Goal: Task Accomplishment & Management: Use online tool/utility

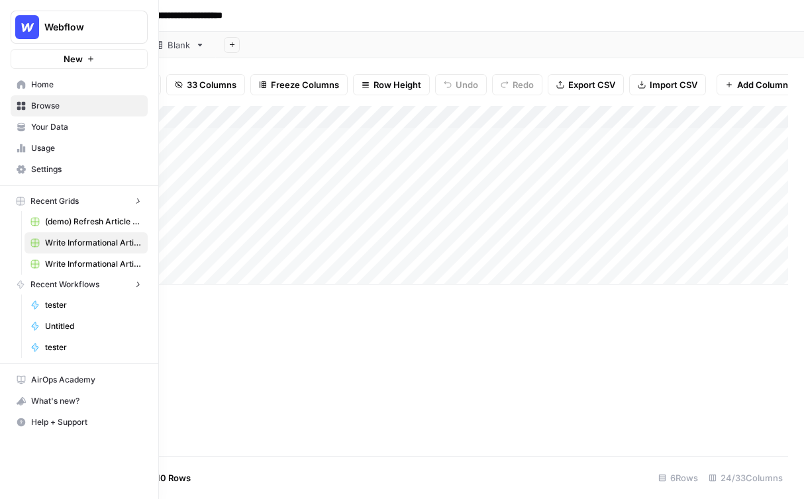
click at [8, 297] on nav "Recent Workflows tester Untitled tester" at bounding box center [79, 316] width 158 height 83
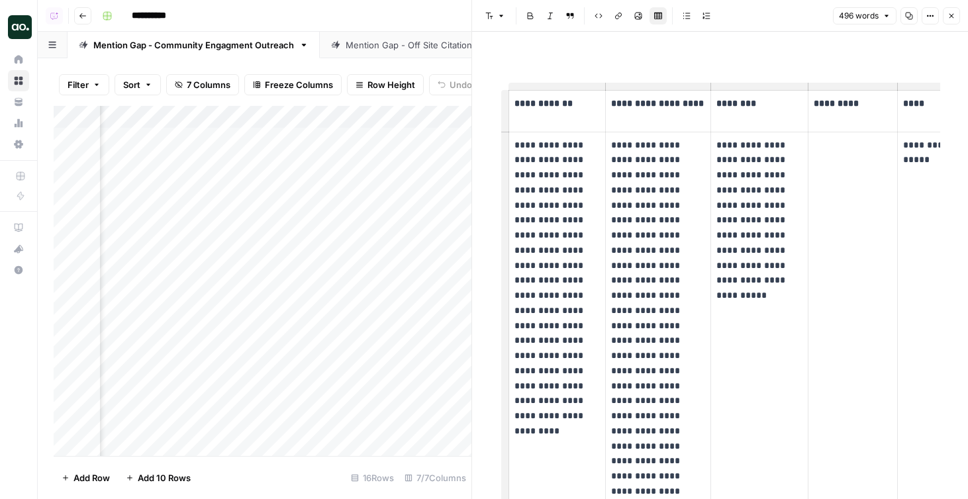
click at [422, 42] on div "Mention Gap - Off Site Citation Outreach" at bounding box center [429, 44] width 167 height 13
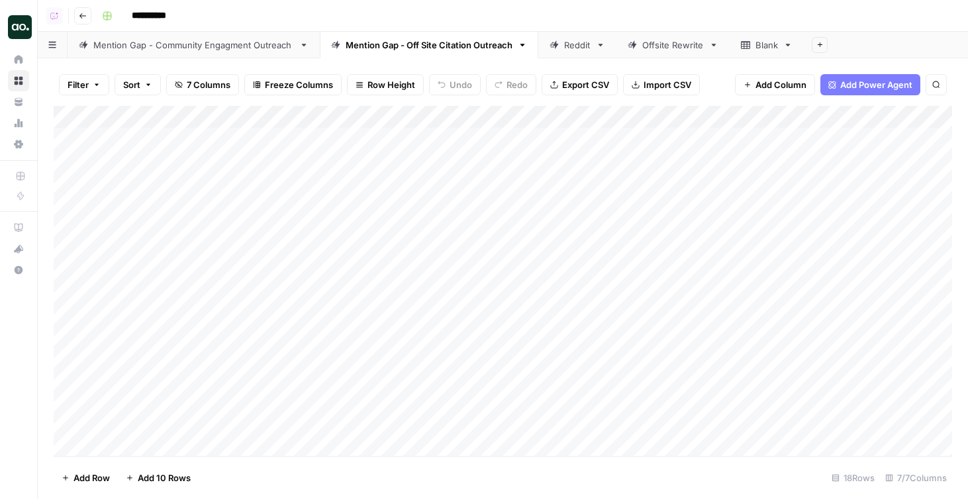
scroll to position [0, 348]
click at [803, 162] on div "Add Column" at bounding box center [503, 281] width 899 height 350
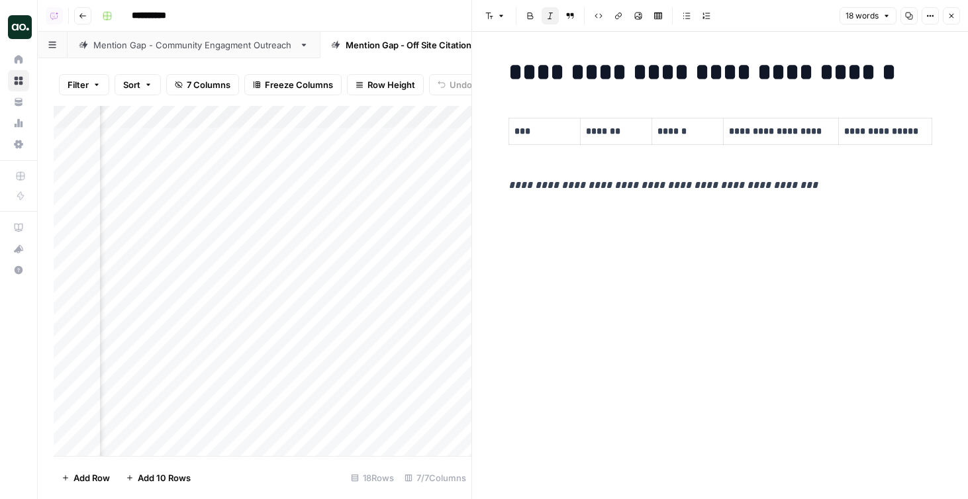
click at [383, 241] on div "Add Column" at bounding box center [263, 281] width 418 height 350
click at [803, 23] on button "Close" at bounding box center [951, 15] width 17 height 17
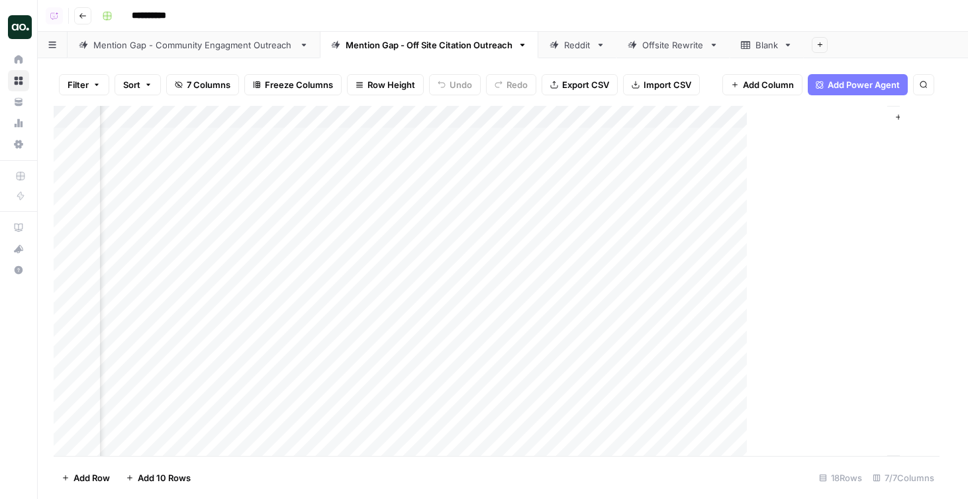
scroll to position [0, 332]
click at [803, 137] on div "Add Column" at bounding box center [503, 281] width 899 height 350
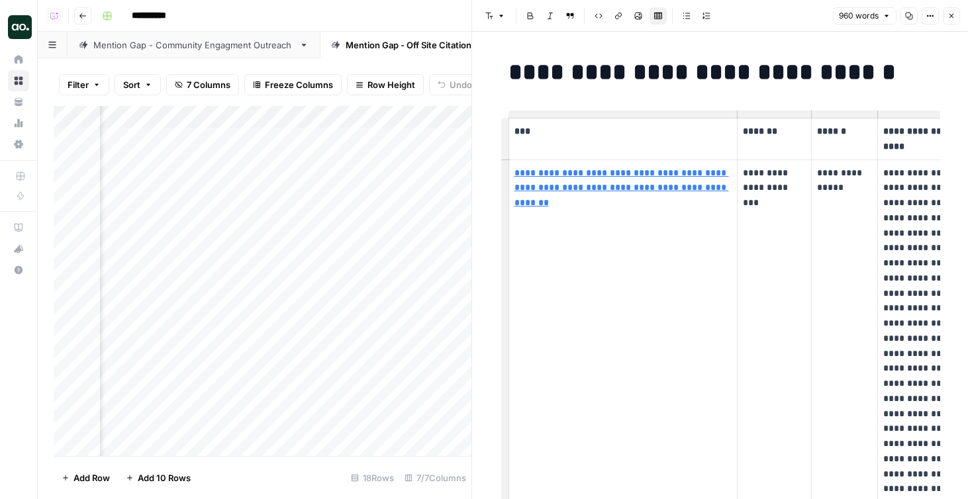
scroll to position [0, 104]
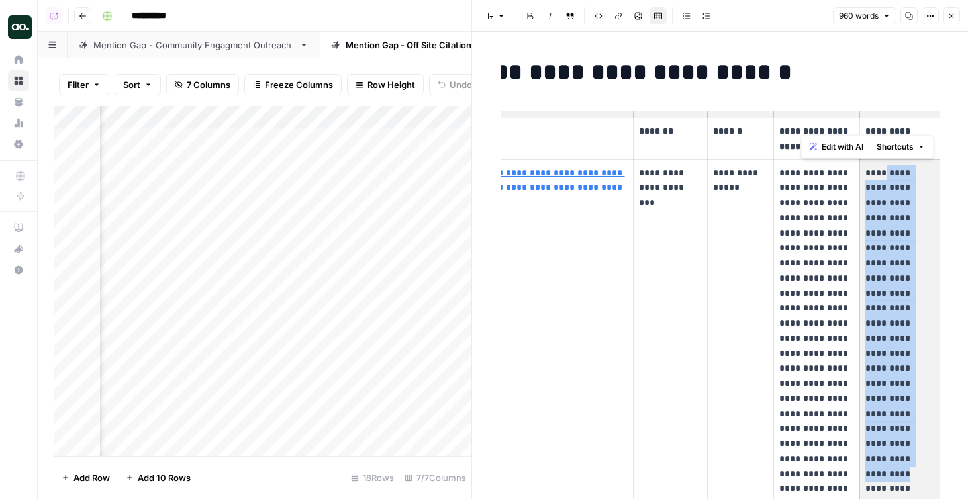
drag, startPoint x: 882, startPoint y: 175, endPoint x: 884, endPoint y: 390, distance: 215.3
click at [803, 391] on p "**********" at bounding box center [900, 475] width 69 height 618
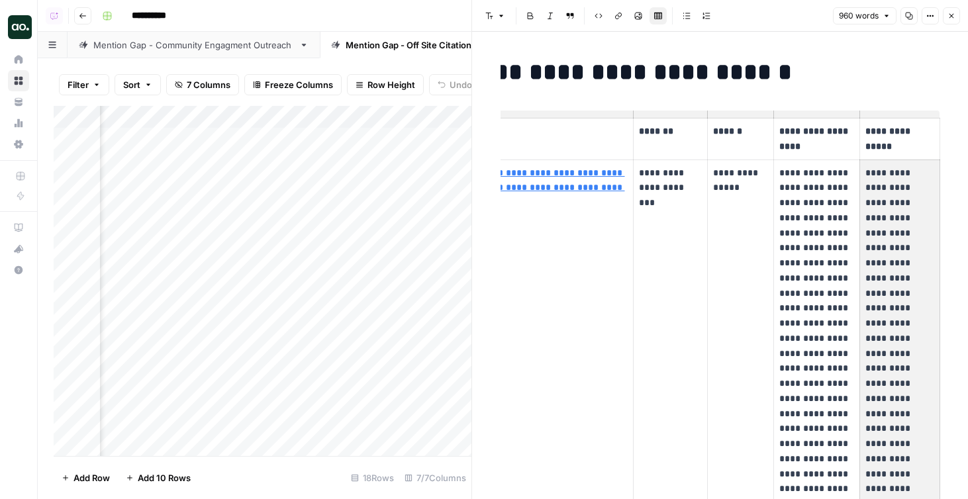
click at [803, 15] on icon "button" at bounding box center [952, 16] width 5 height 5
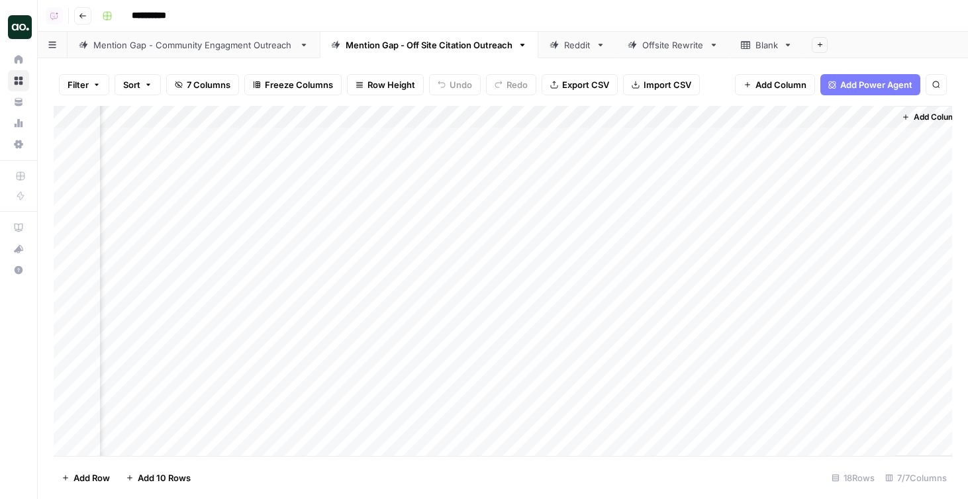
click at [237, 51] on link "Mention Gap - Community Engagment Outreach" at bounding box center [194, 45] width 252 height 26
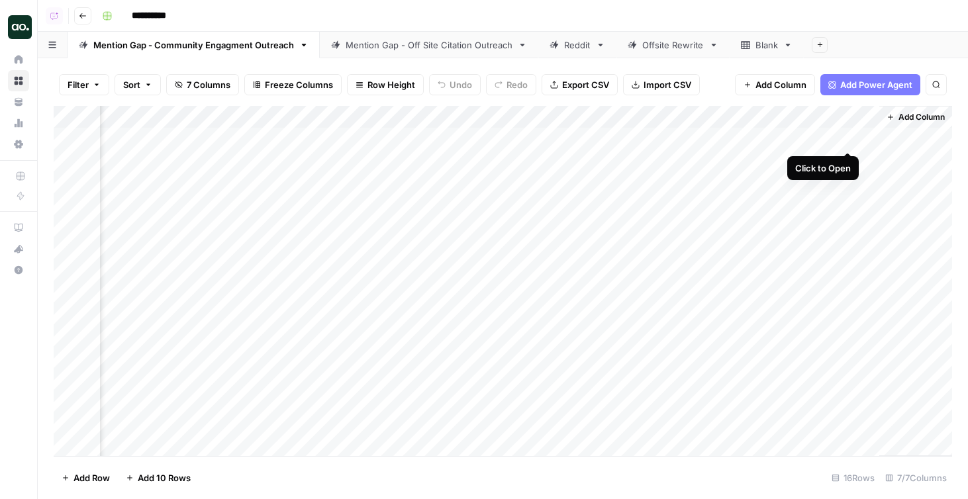
click at [803, 136] on div "Add Column" at bounding box center [503, 281] width 899 height 350
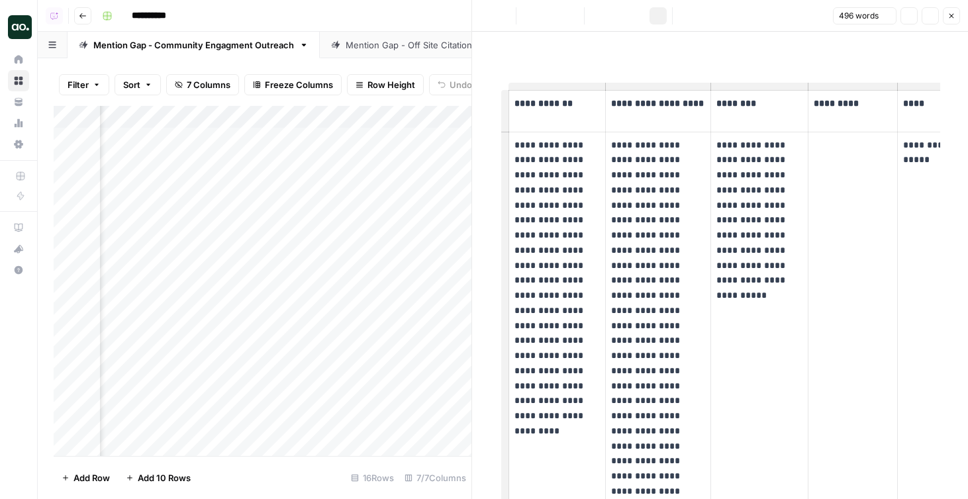
scroll to position [0, 164]
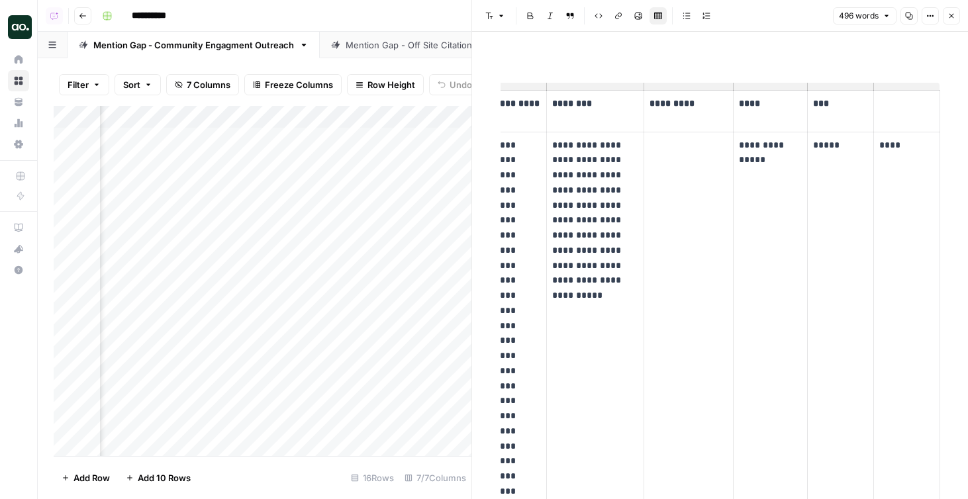
click at [413, 153] on div "Add Column" at bounding box center [263, 281] width 418 height 350
click at [803, 15] on icon "button" at bounding box center [952, 16] width 8 height 8
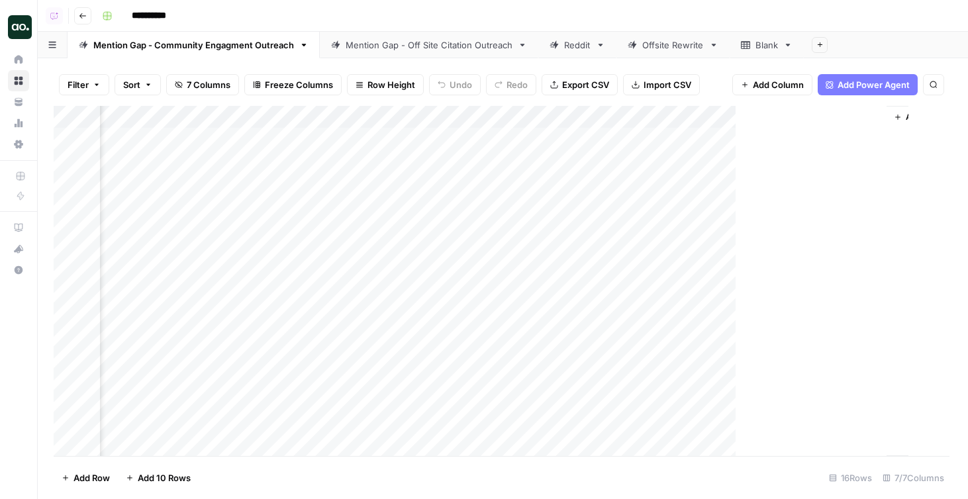
scroll to position [0, 1035]
click at [803, 160] on div "Add Column" at bounding box center [503, 281] width 899 height 350
